Goal: Find contact information: Find contact information

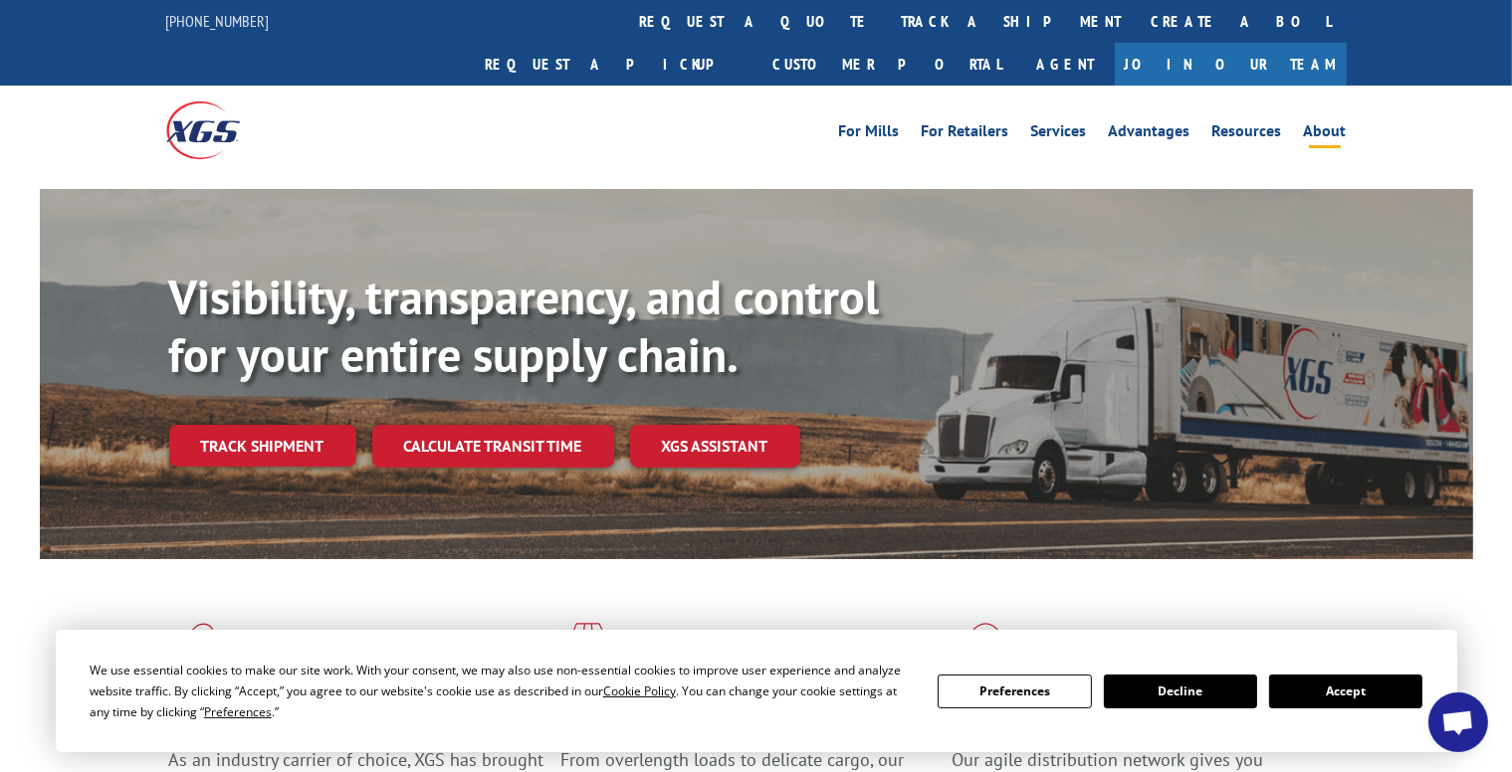
click at [1335, 123] on link "About" at bounding box center [1325, 134] width 43 height 22
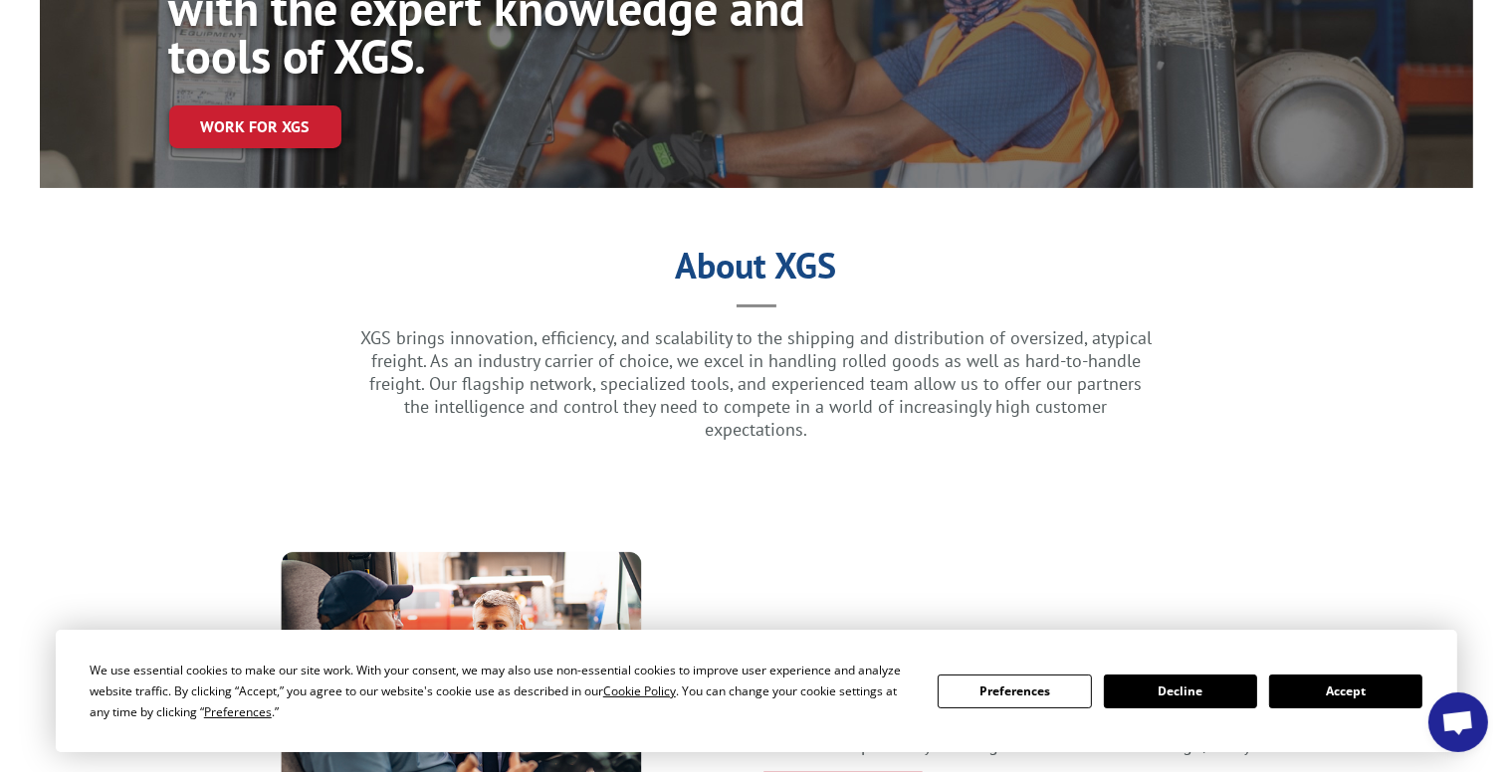
scroll to position [328, 0]
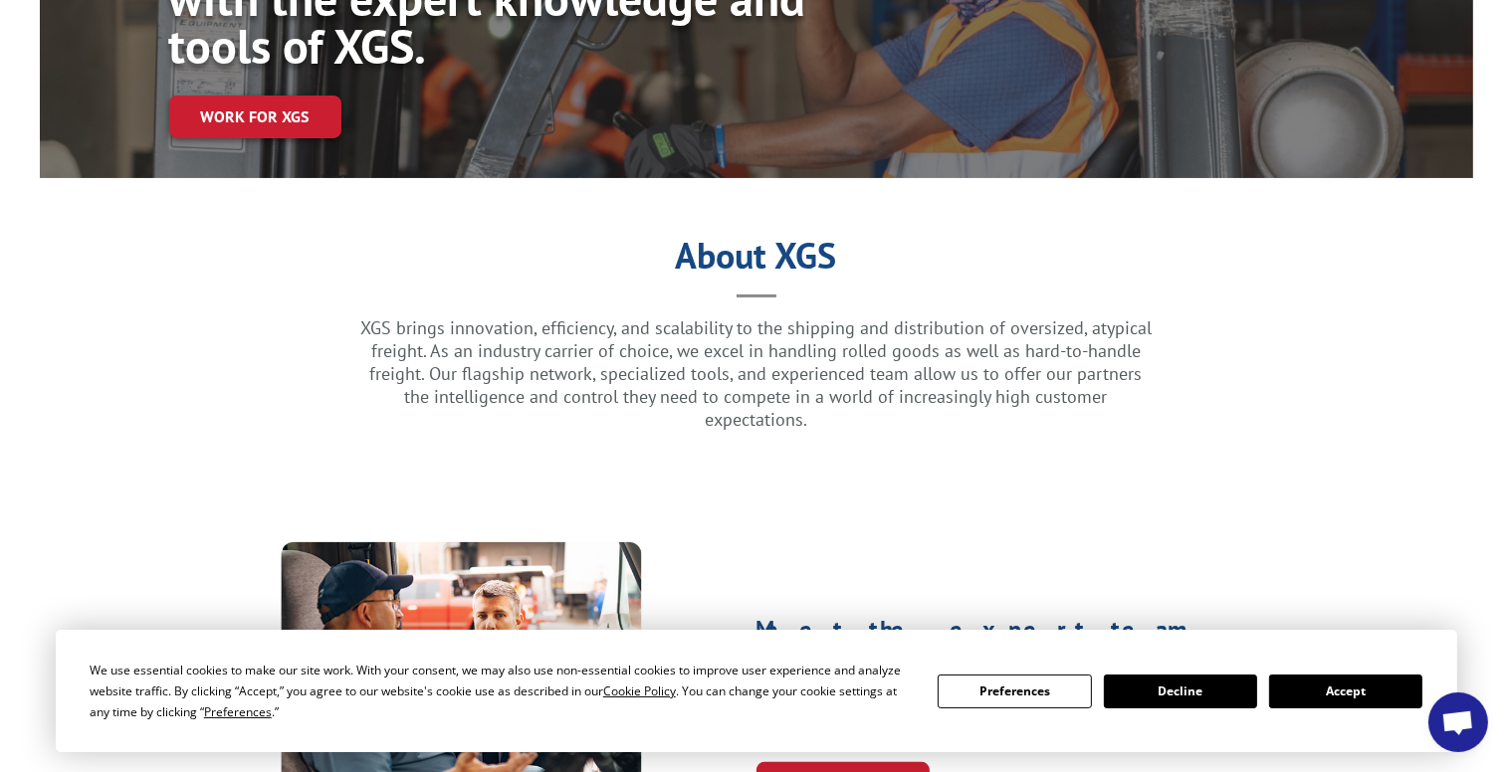
click at [1383, 702] on button "Accept" at bounding box center [1345, 692] width 153 height 34
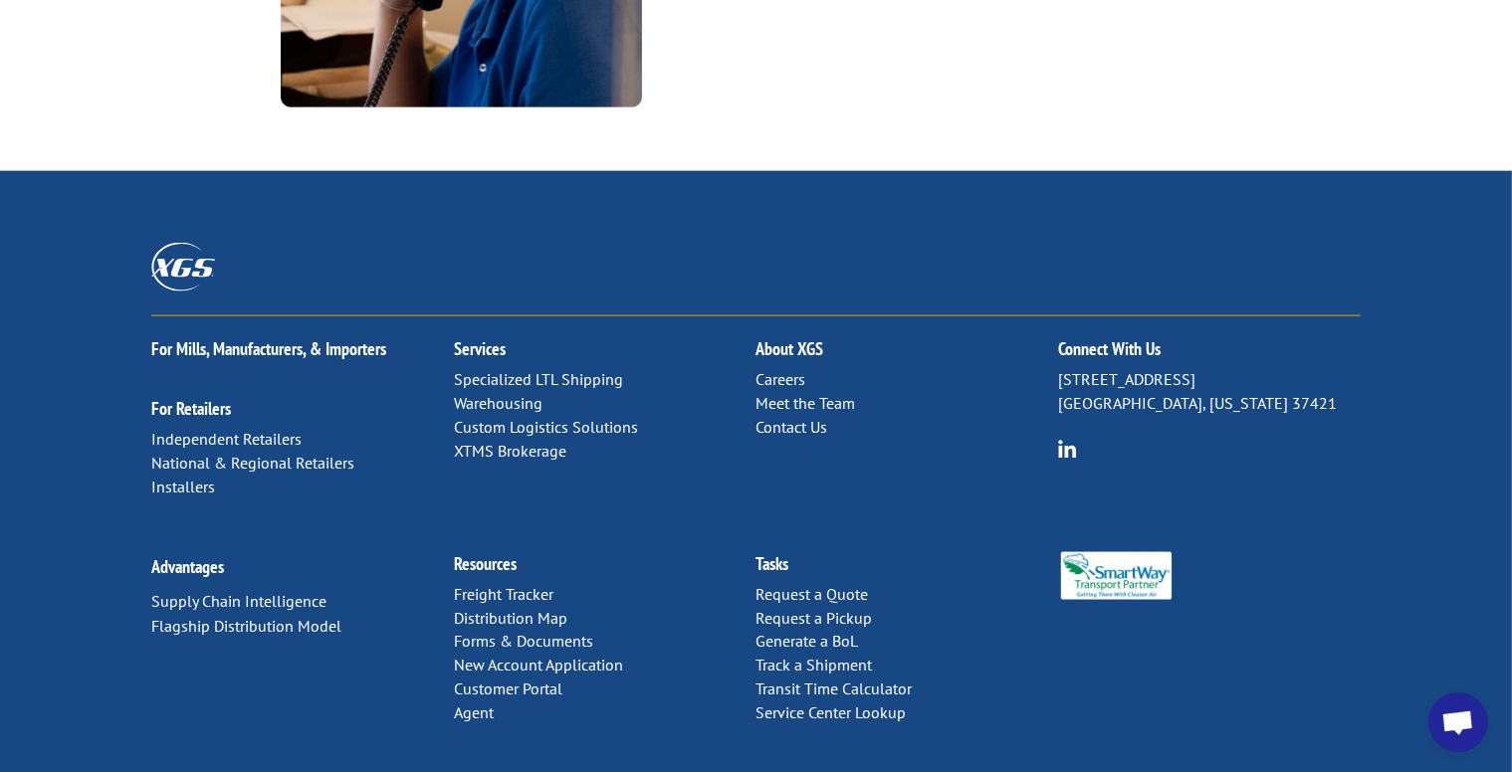
scroll to position [2696, 0]
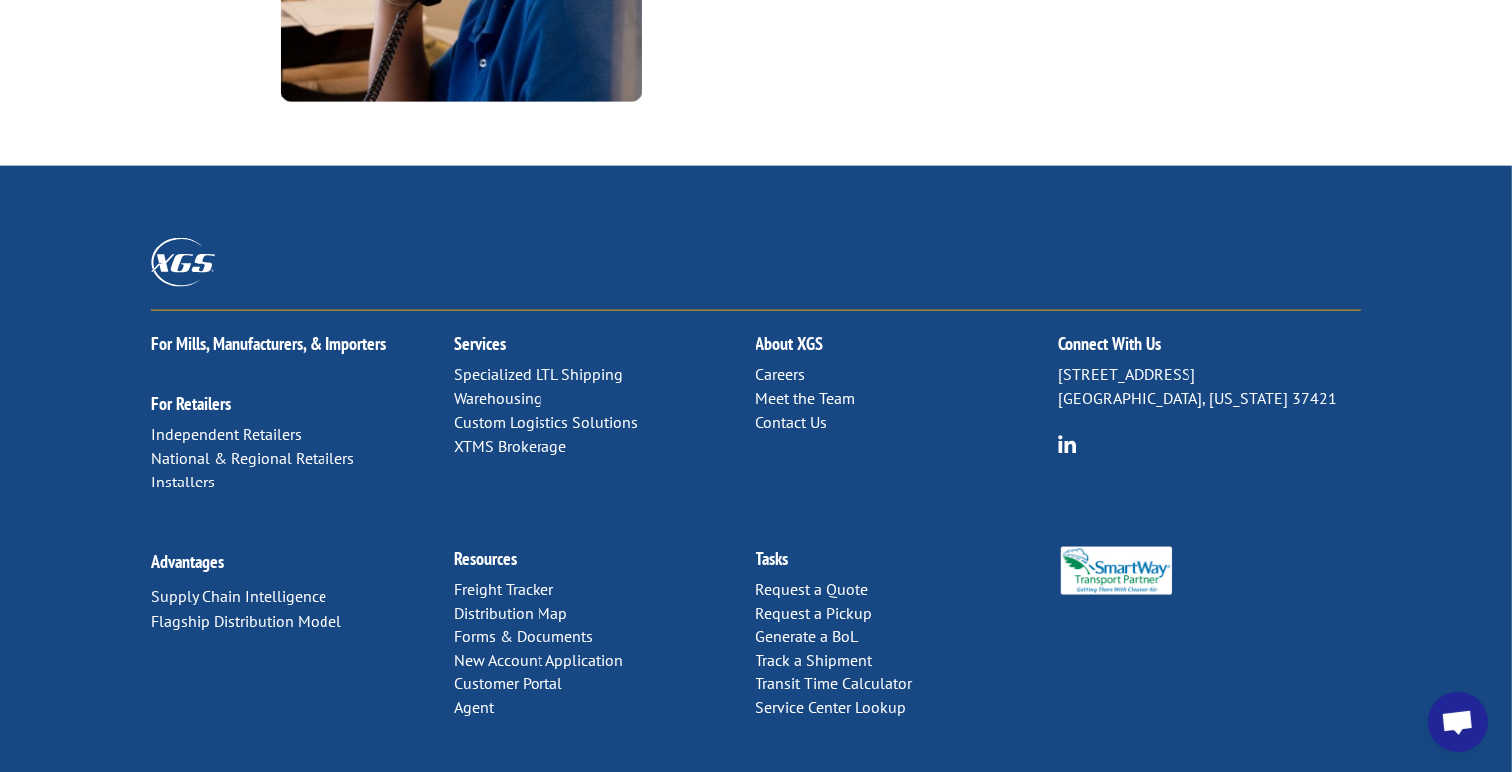
click at [800, 412] on link "Contact Us" at bounding box center [792, 422] width 72 height 20
